Goal: Information Seeking & Learning: Learn about a topic

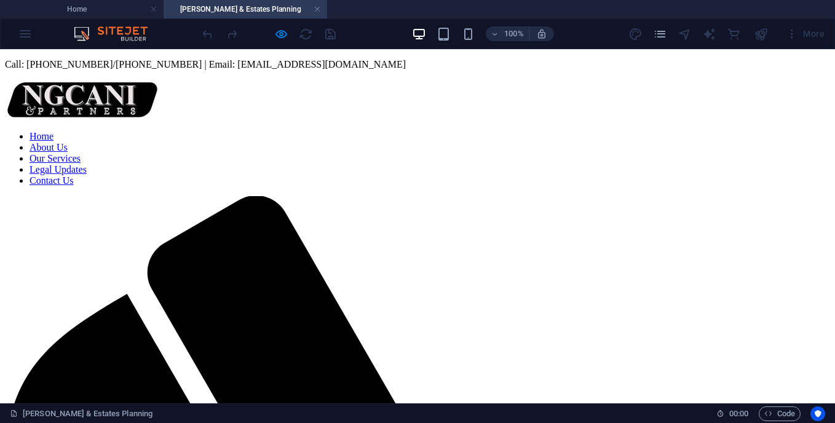
scroll to position [470, 0]
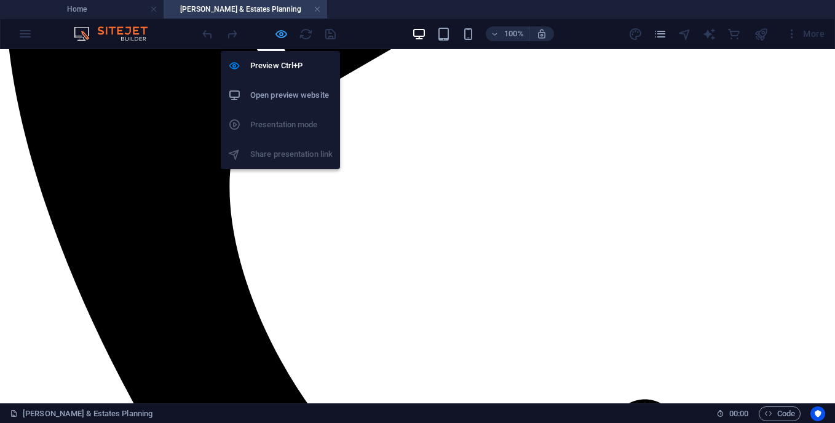
click at [279, 34] on icon "button" at bounding box center [281, 34] width 14 height 14
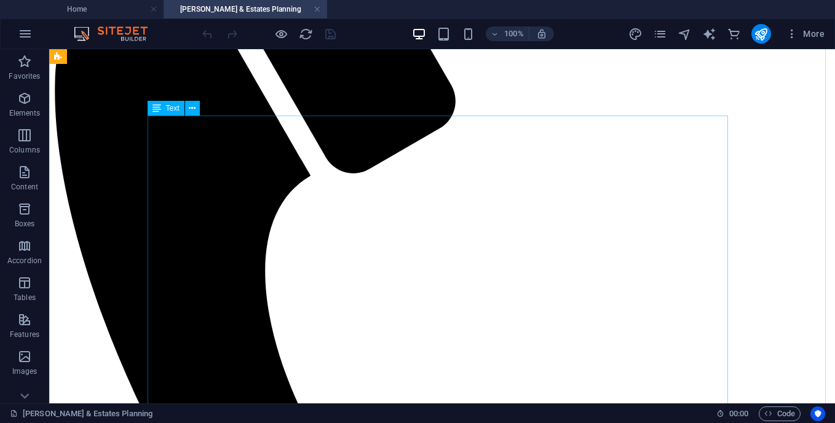
scroll to position [357, 0]
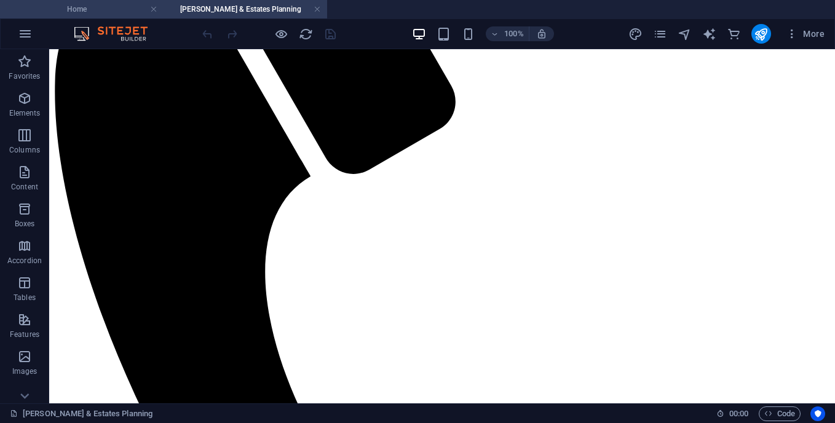
click at [97, 10] on h4 "Home" at bounding box center [82, 9] width 164 height 14
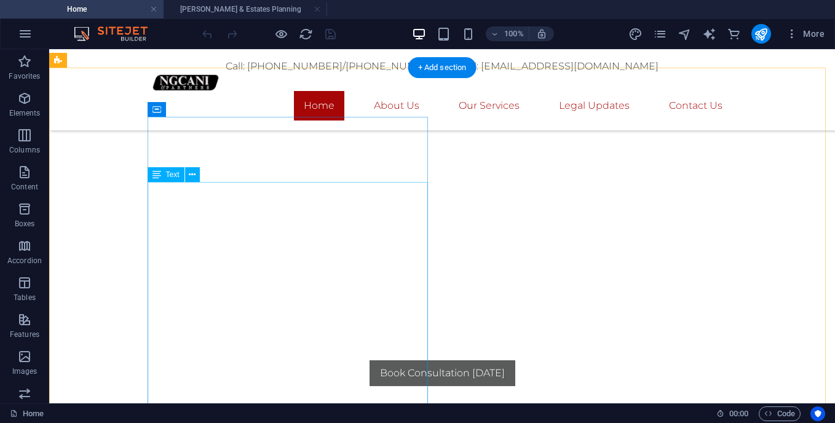
scroll to position [221, 0]
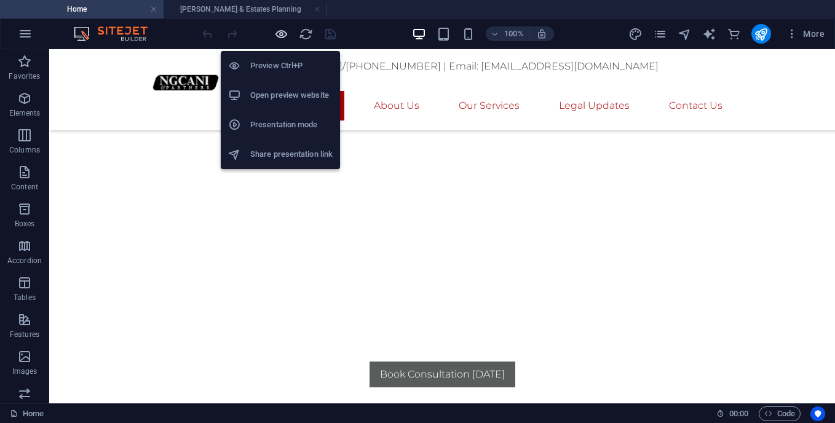
click at [276, 34] on icon "button" at bounding box center [281, 34] width 14 height 14
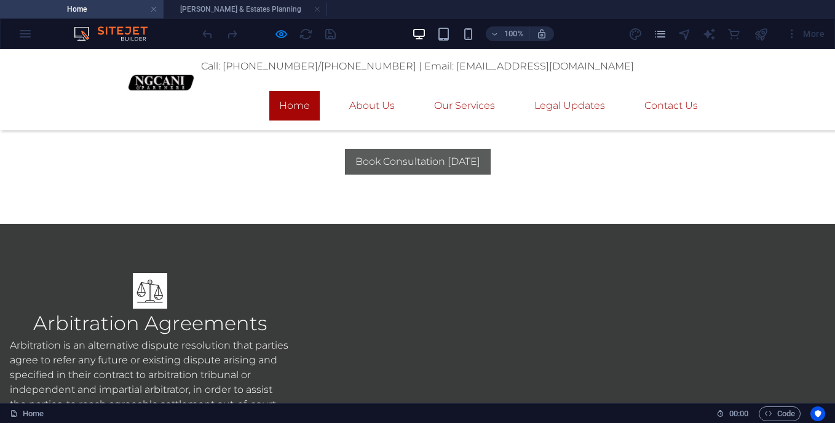
scroll to position [434, 0]
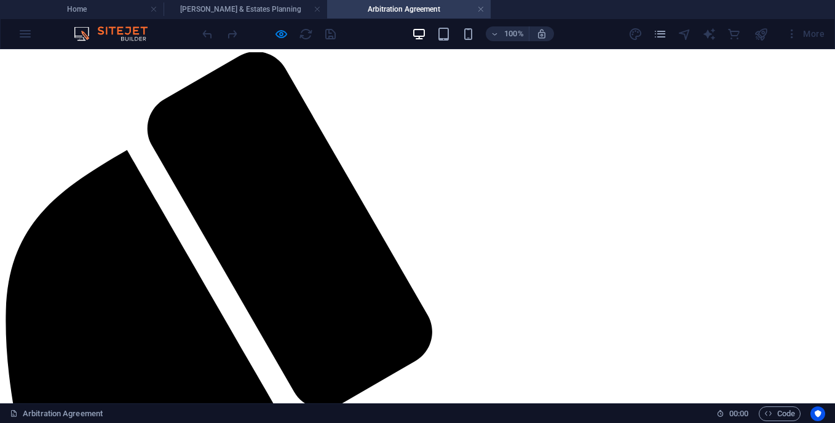
scroll to position [143, 0]
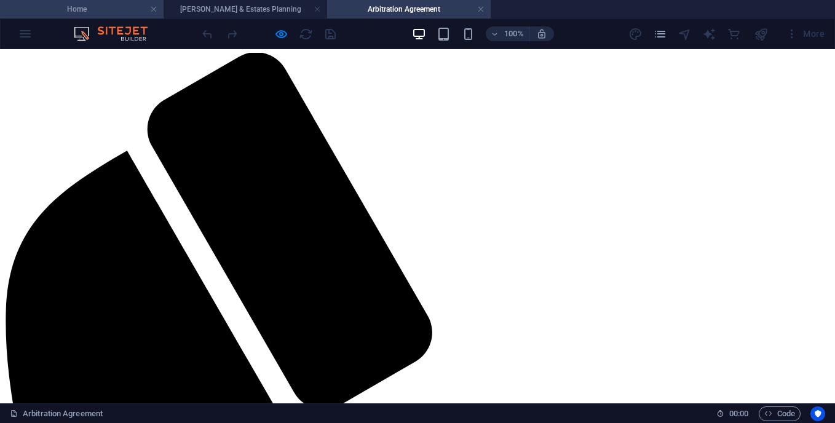
click at [86, 2] on h4 "Home" at bounding box center [82, 9] width 164 height 14
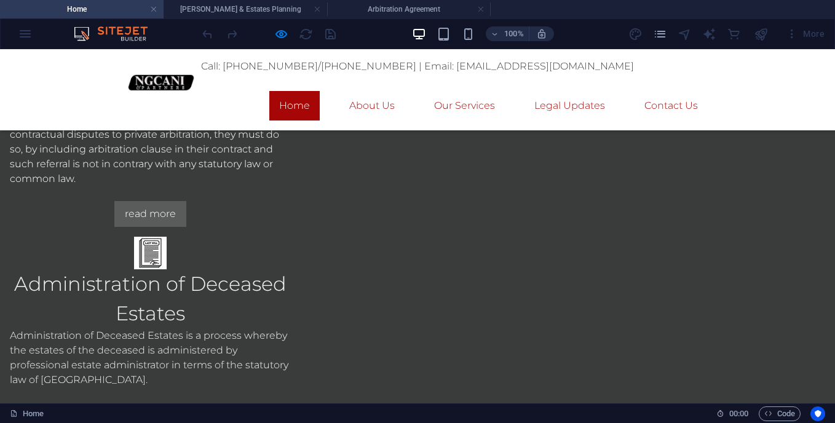
scroll to position [808, 0]
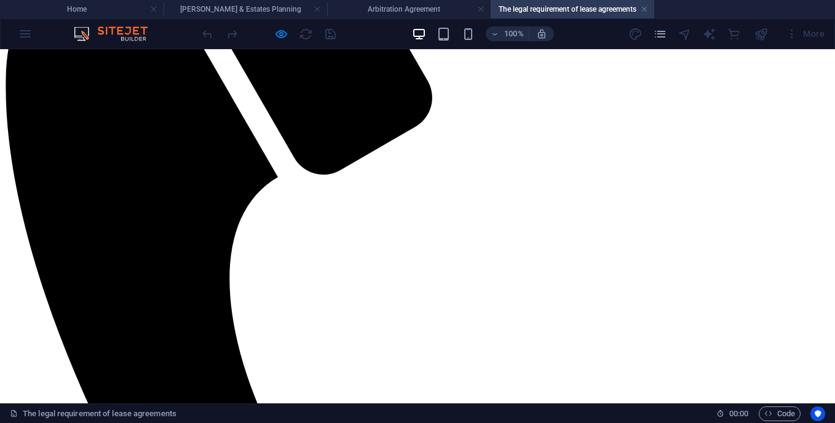
scroll to position [379, 4]
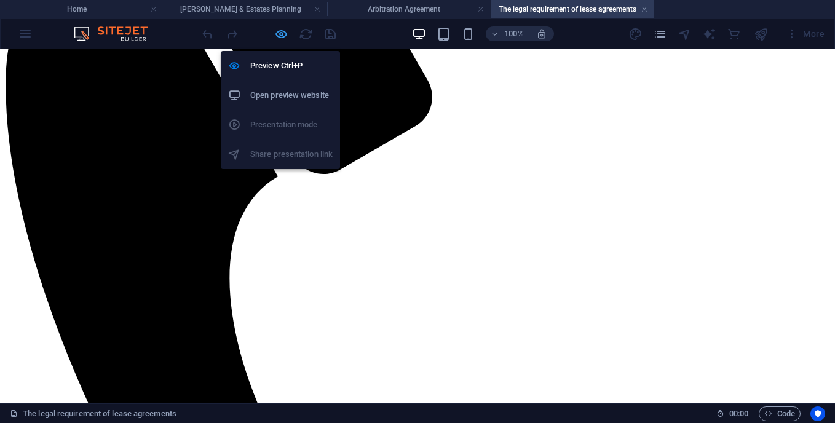
click at [281, 38] on icon "button" at bounding box center [281, 34] width 14 height 14
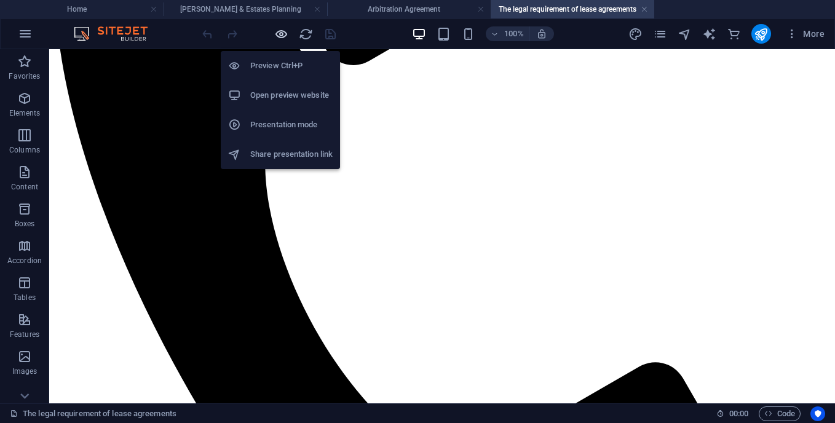
click at [281, 38] on icon "button" at bounding box center [281, 34] width 14 height 14
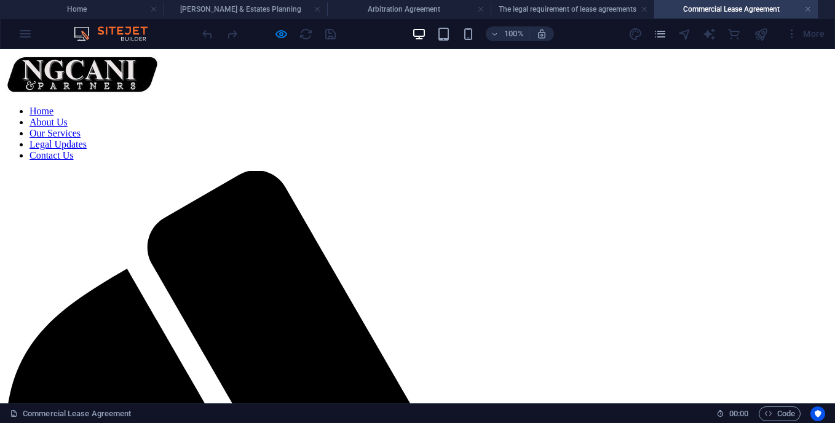
scroll to position [25, 0]
click at [574, 106] on nav "Home About Us Our Services Legal Updates Contact Us" at bounding box center [417, 133] width 825 height 55
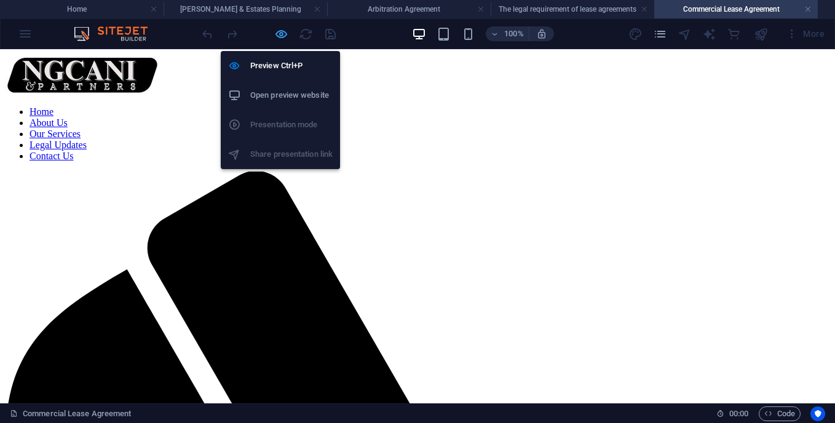
click at [279, 34] on icon "button" at bounding box center [281, 34] width 14 height 14
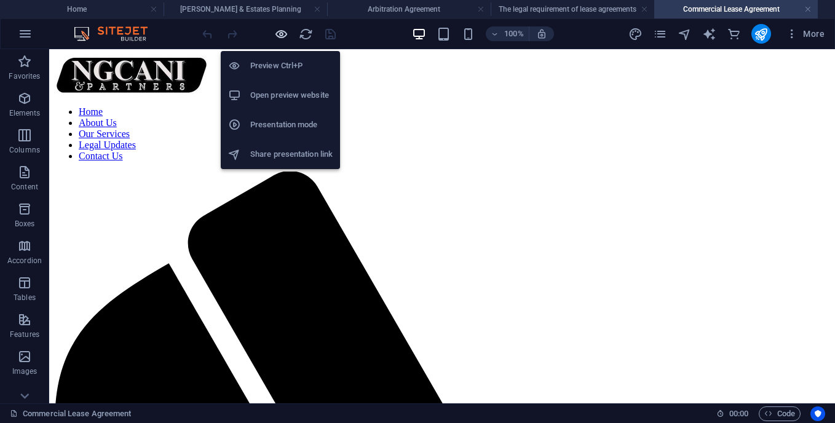
click at [279, 34] on icon "button" at bounding box center [281, 34] width 14 height 14
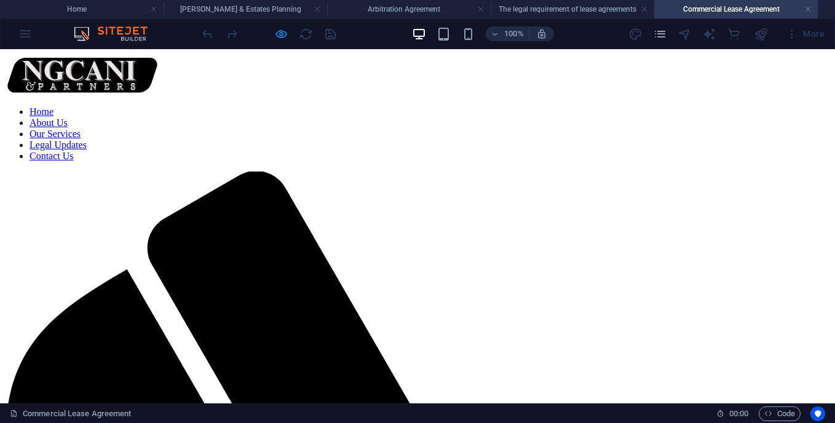
click at [87, 140] on link "Legal Updates" at bounding box center [58, 145] width 57 height 10
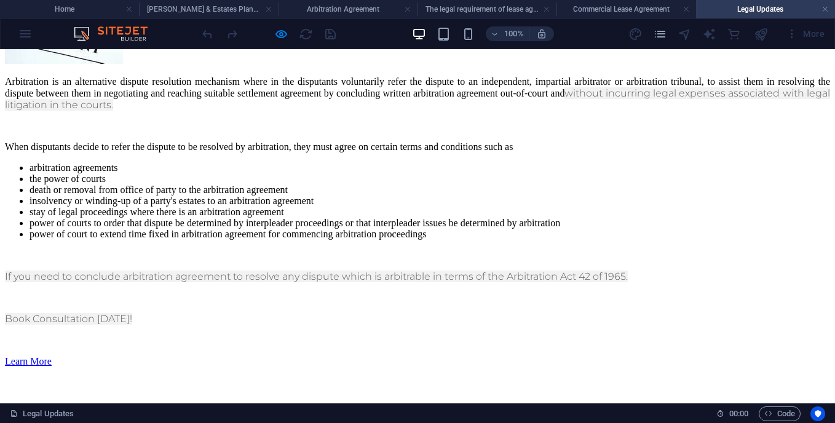
scroll to position [2268, 0]
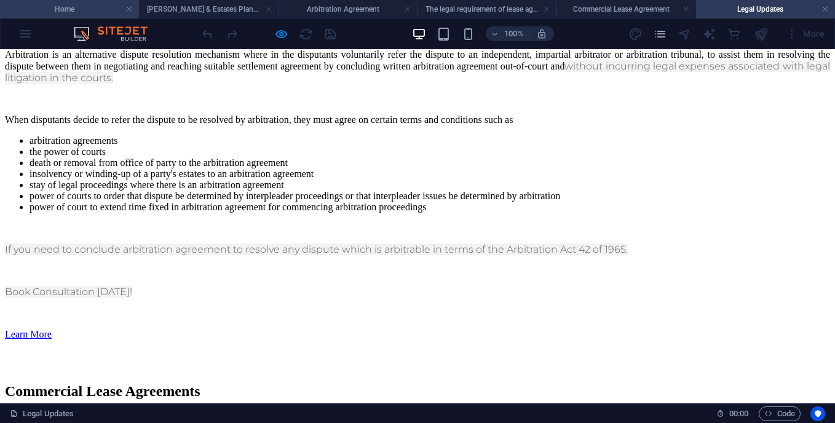
click at [78, 4] on h4 "Home" at bounding box center [69, 9] width 139 height 14
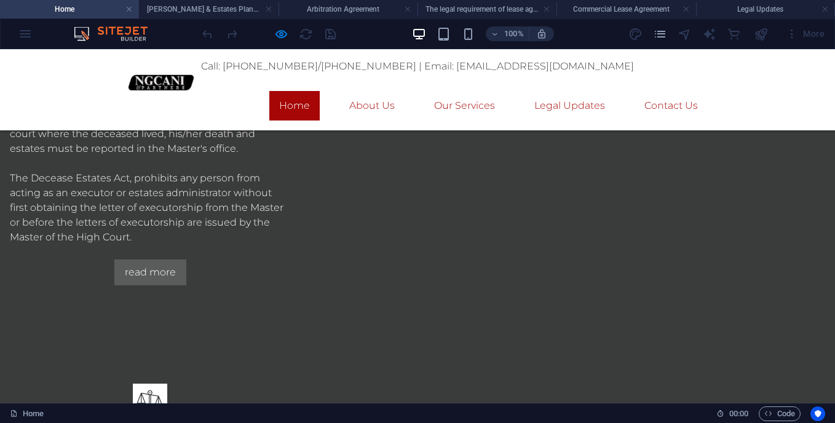
scroll to position [1145, 0]
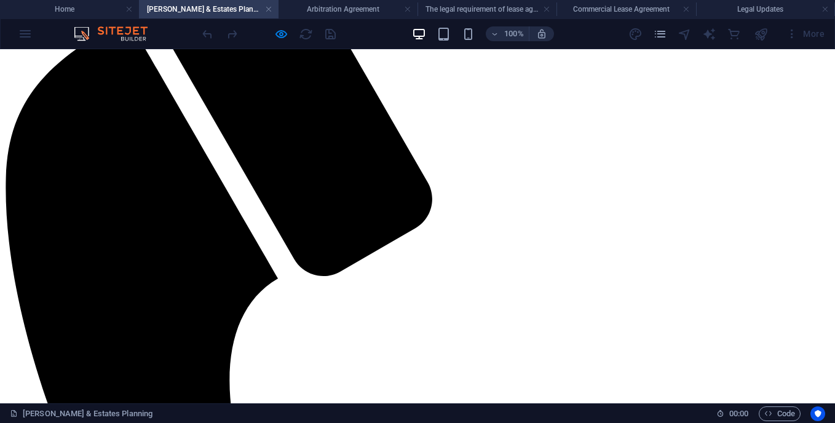
scroll to position [243, 0]
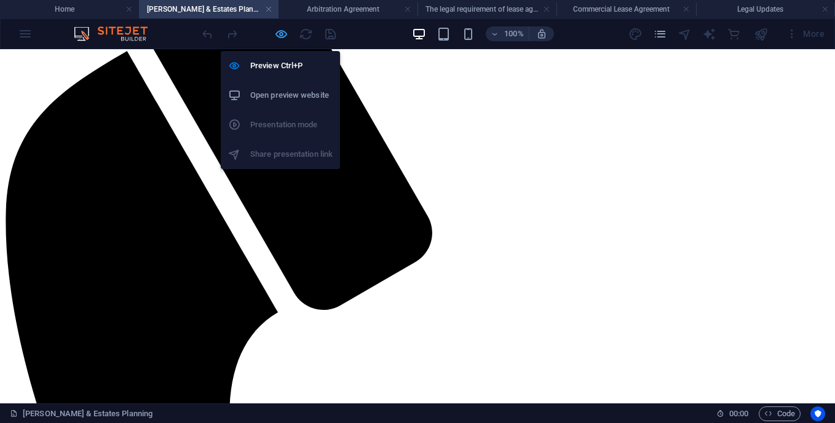
click at [283, 38] on icon "button" at bounding box center [281, 34] width 14 height 14
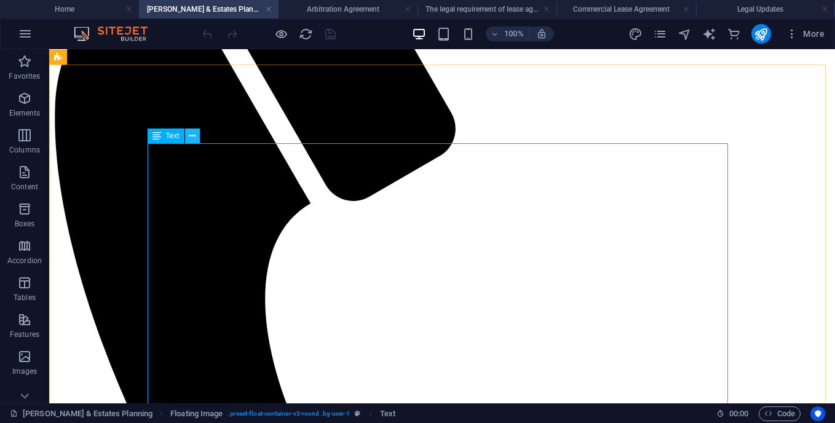
click at [186, 134] on button at bounding box center [192, 136] width 15 height 15
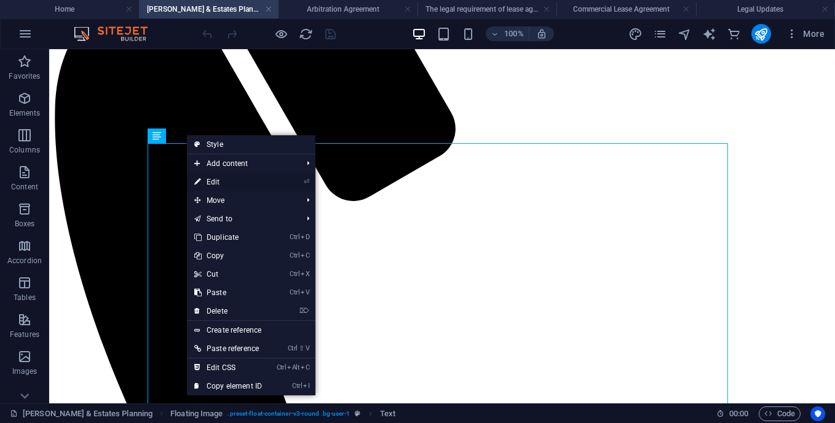
click at [214, 185] on link "⏎ Edit" at bounding box center [228, 182] width 82 height 18
